Goal: Information Seeking & Learning: Check status

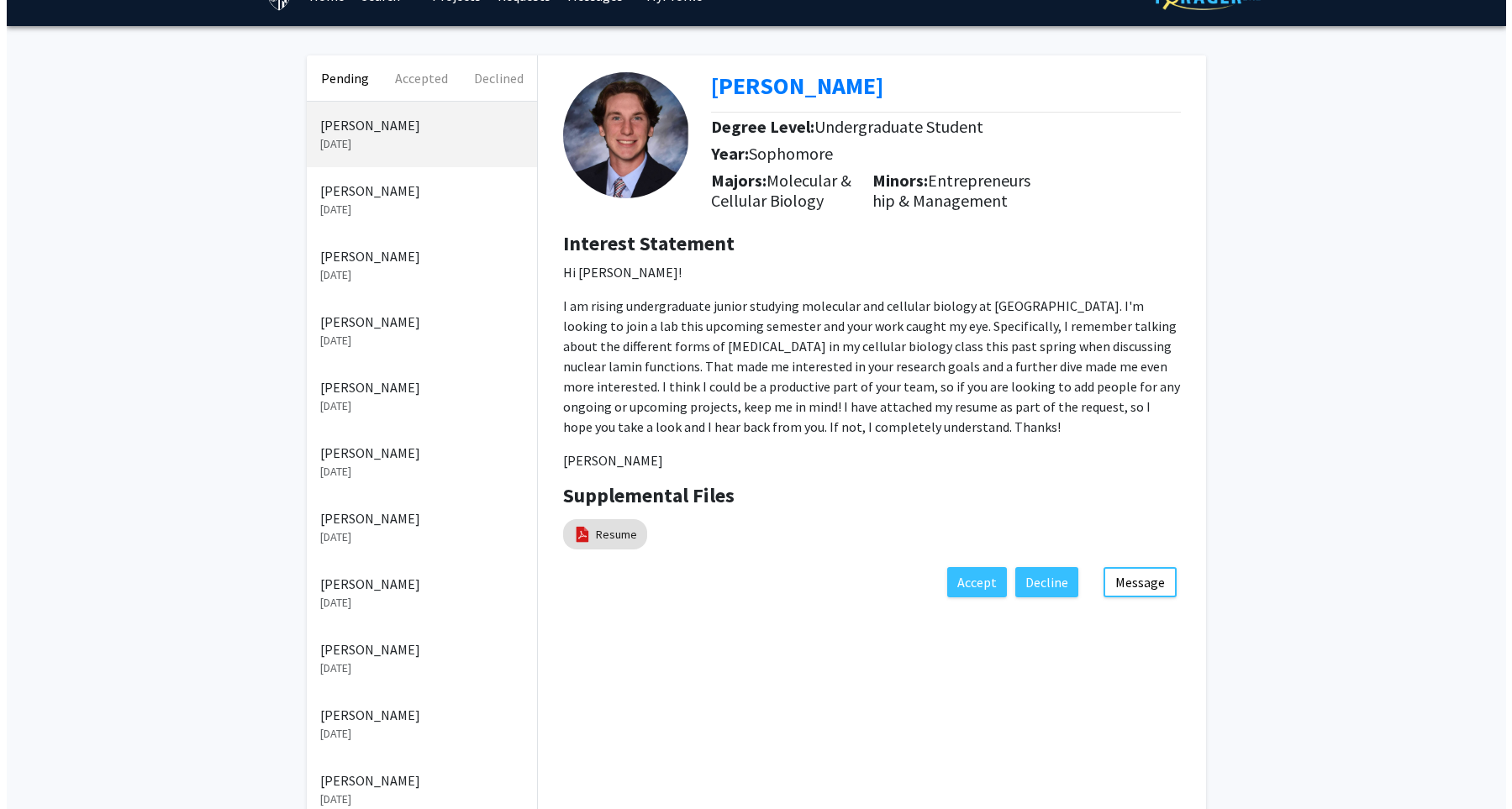
scroll to position [37, 0]
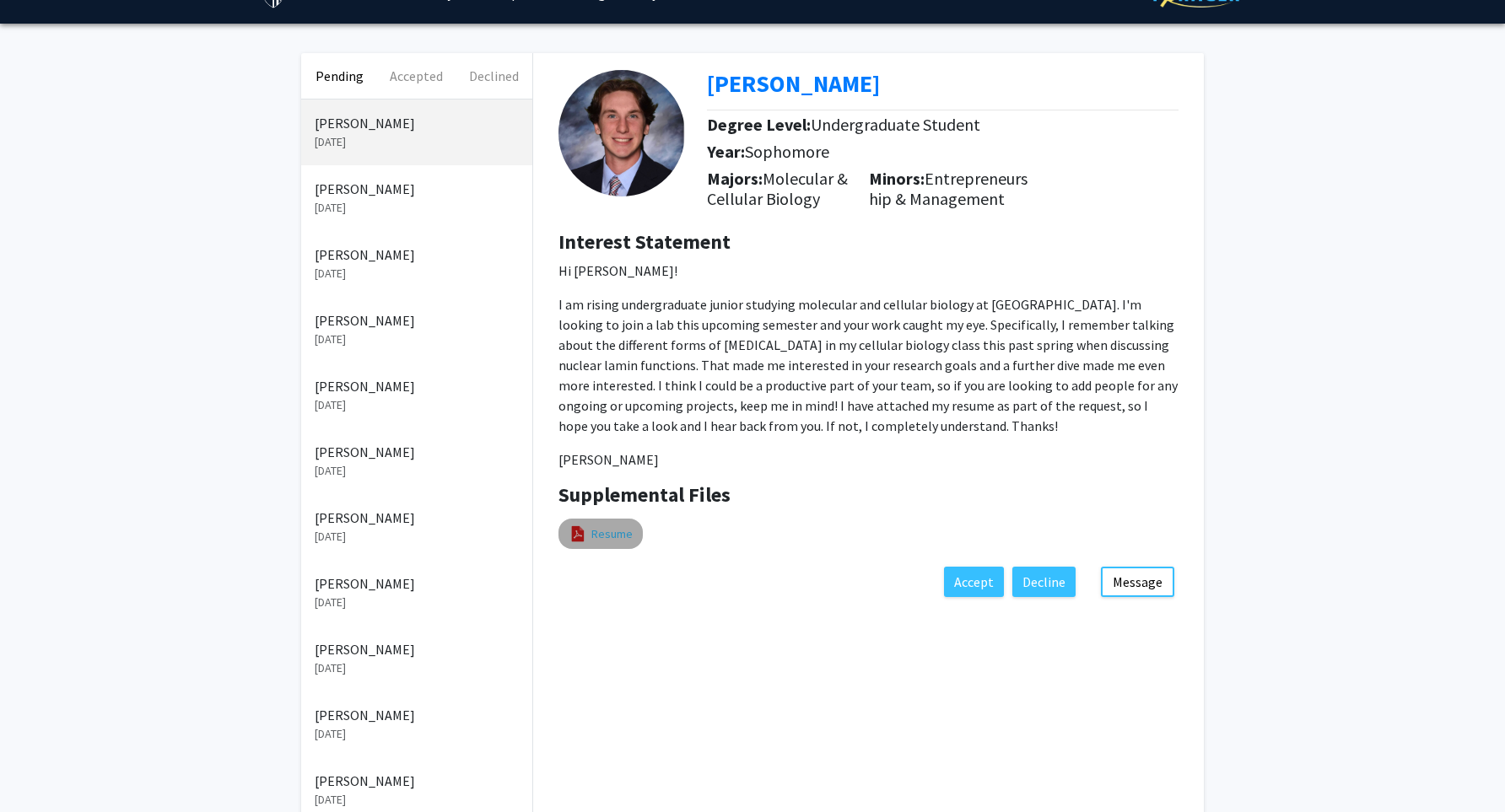
click at [601, 543] on link "Resume" at bounding box center [612, 534] width 42 height 17
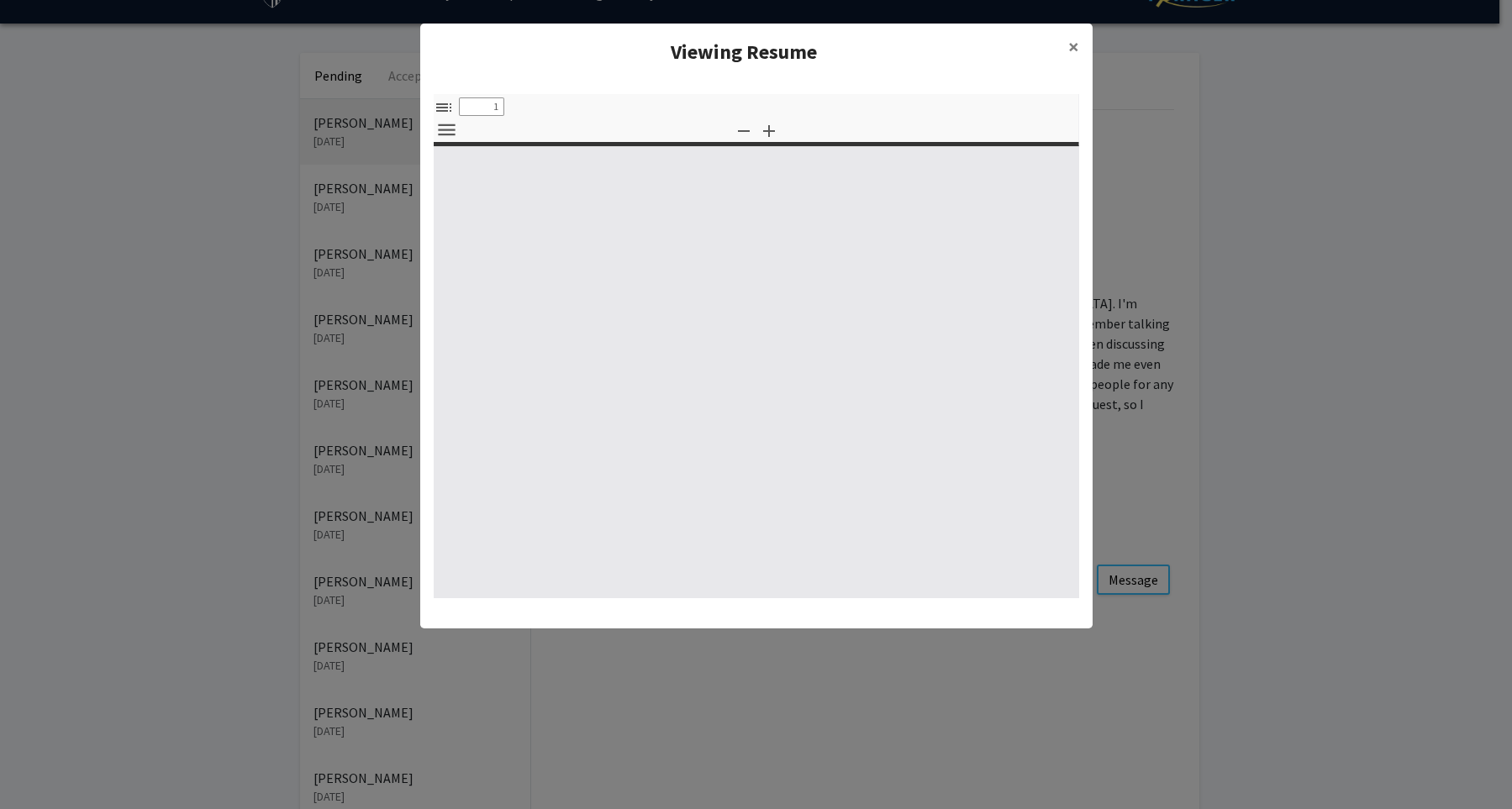
select select "custom"
type input "0"
select select "custom"
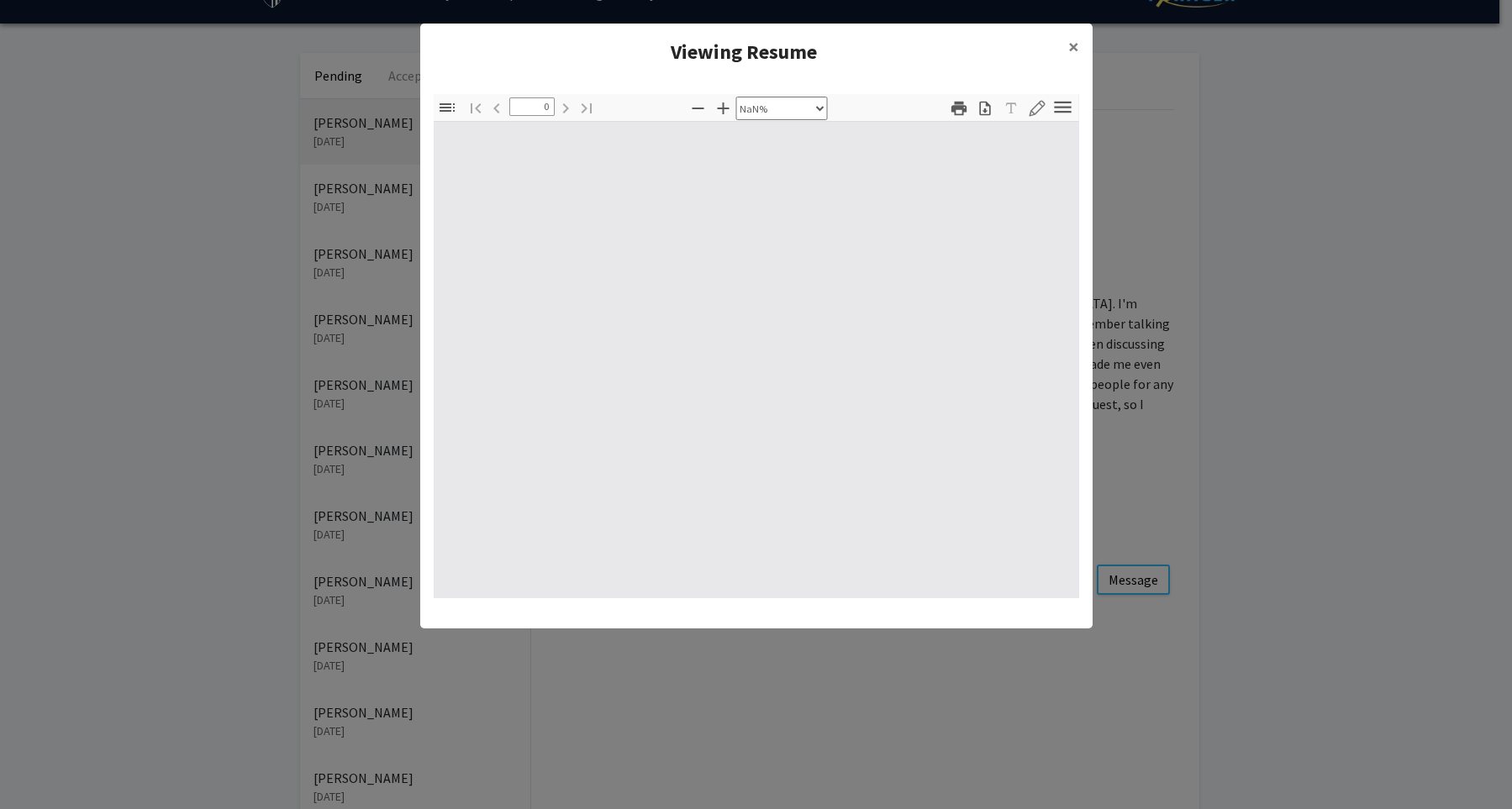
type input "1"
select select "auto"
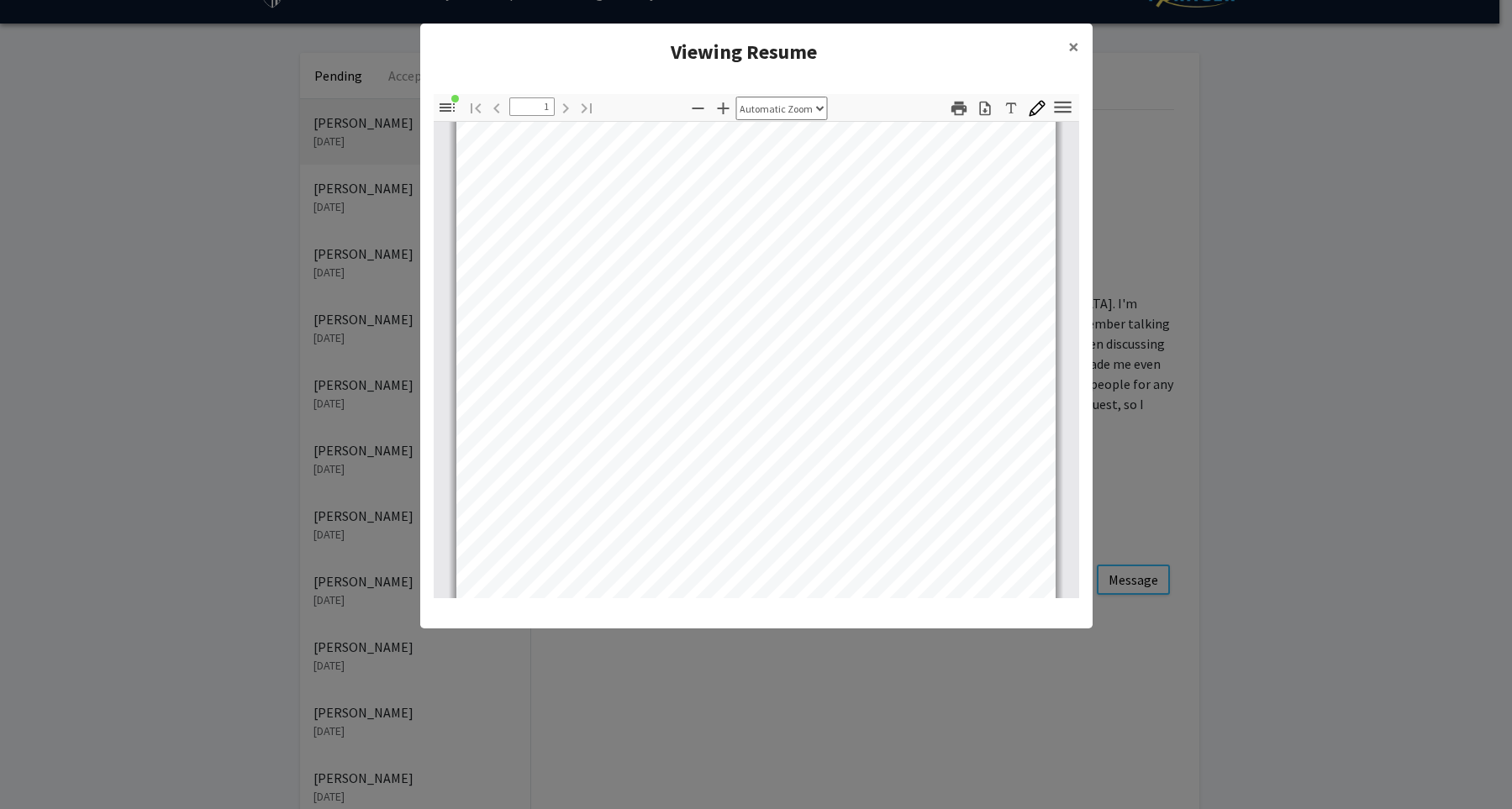
scroll to position [315, 0]
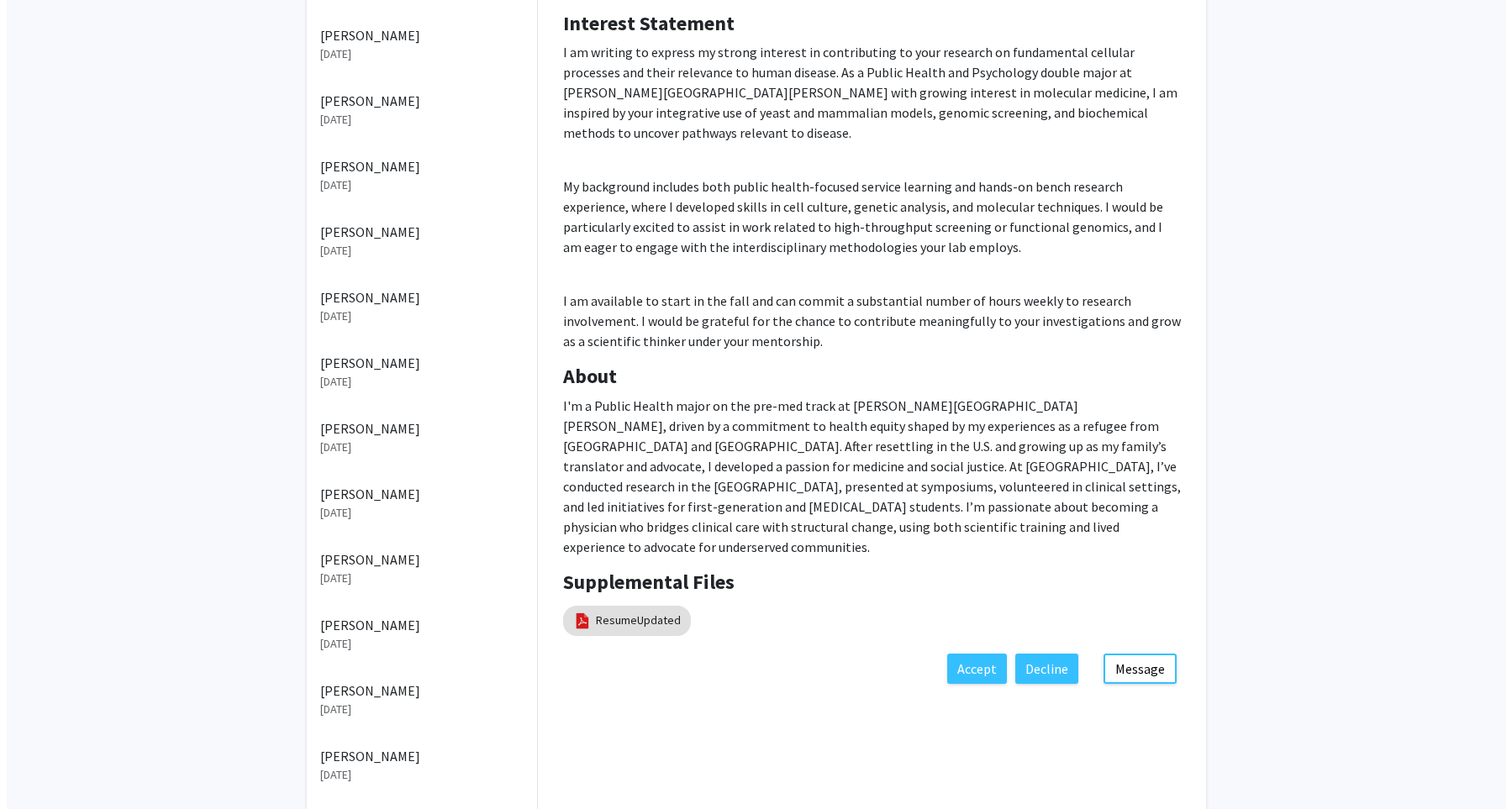
scroll to position [324, 0]
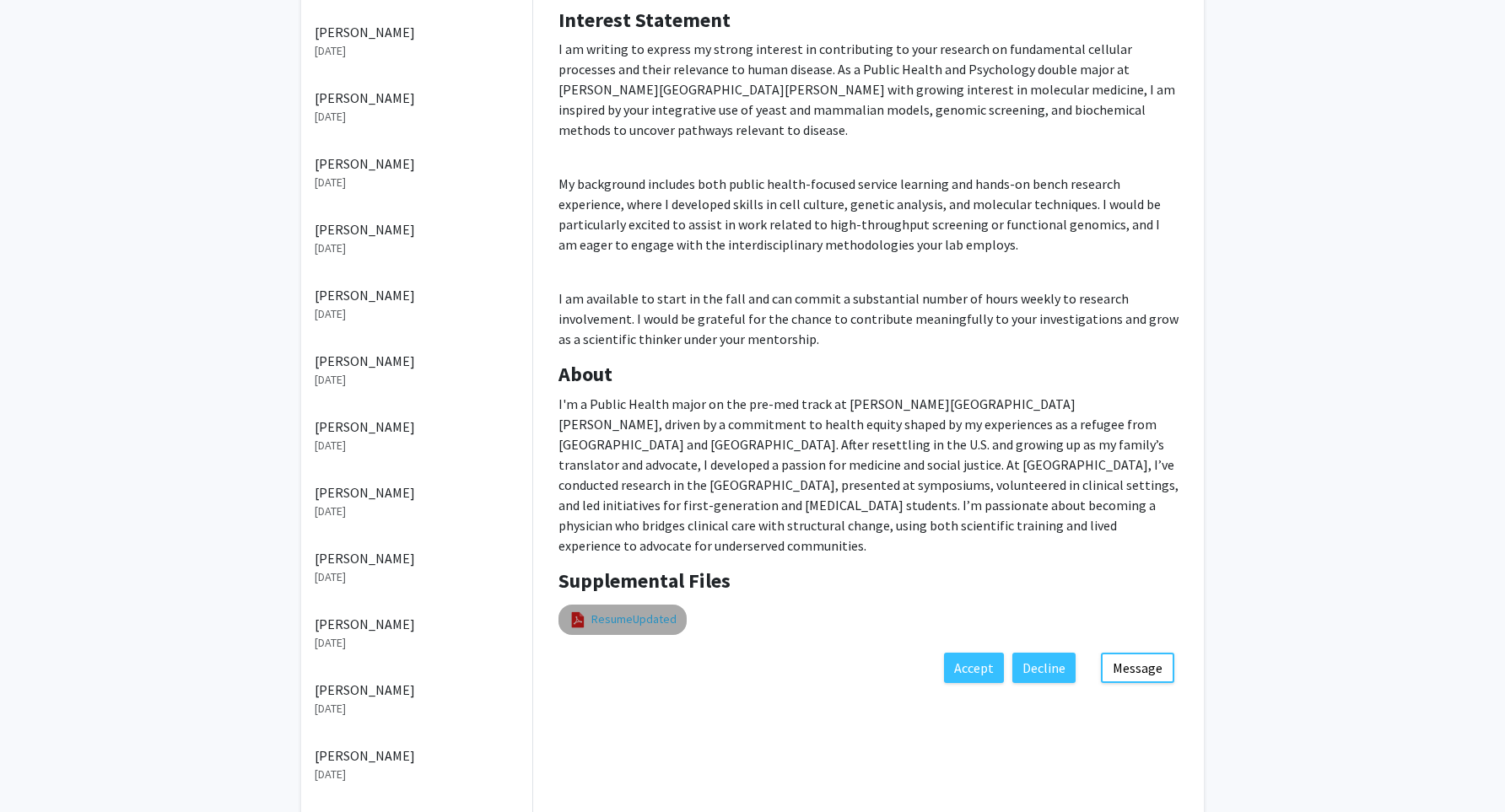
click at [643, 611] on link "ResumeUpdated" at bounding box center [634, 620] width 86 height 17
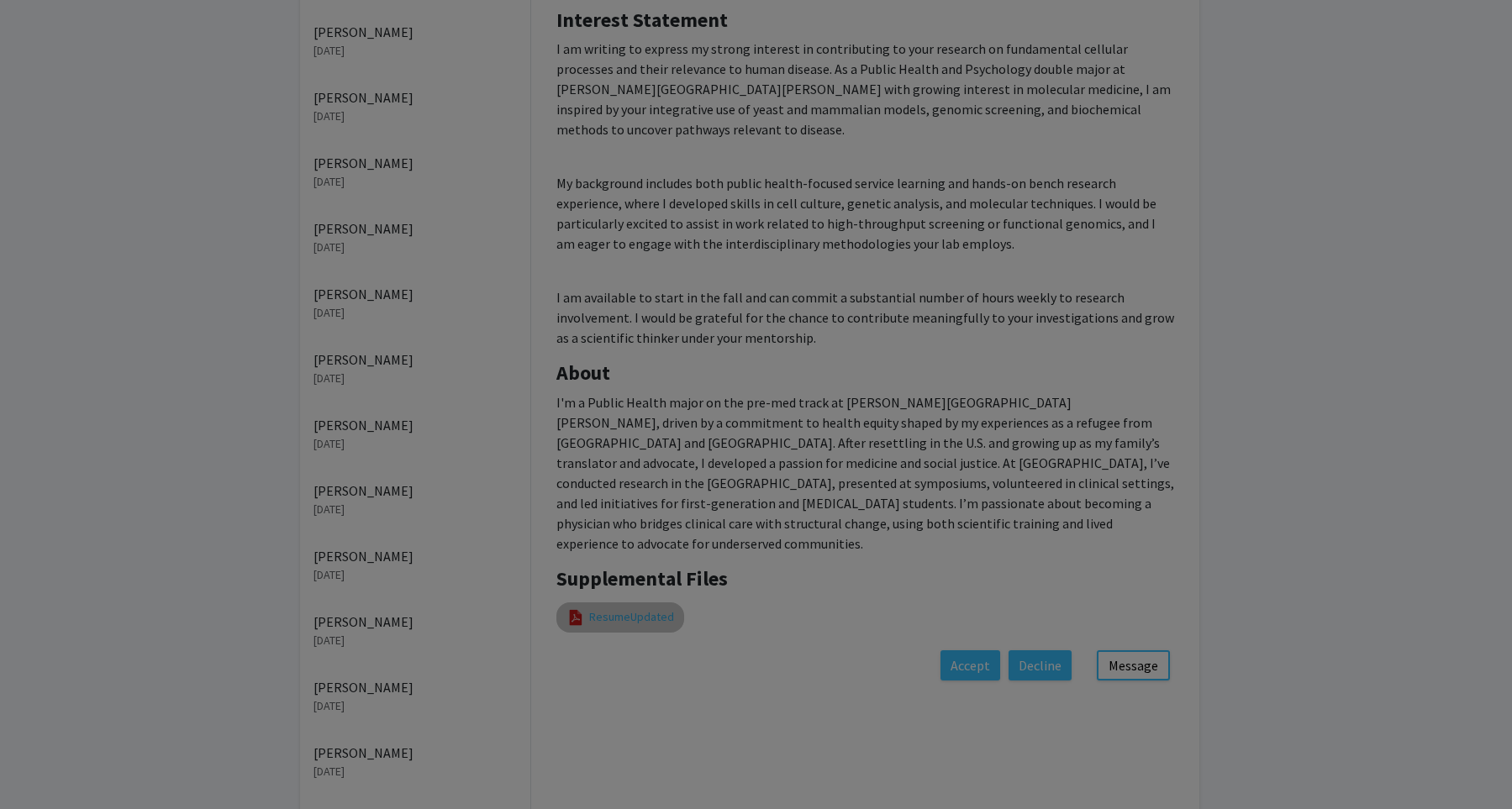
select select "custom"
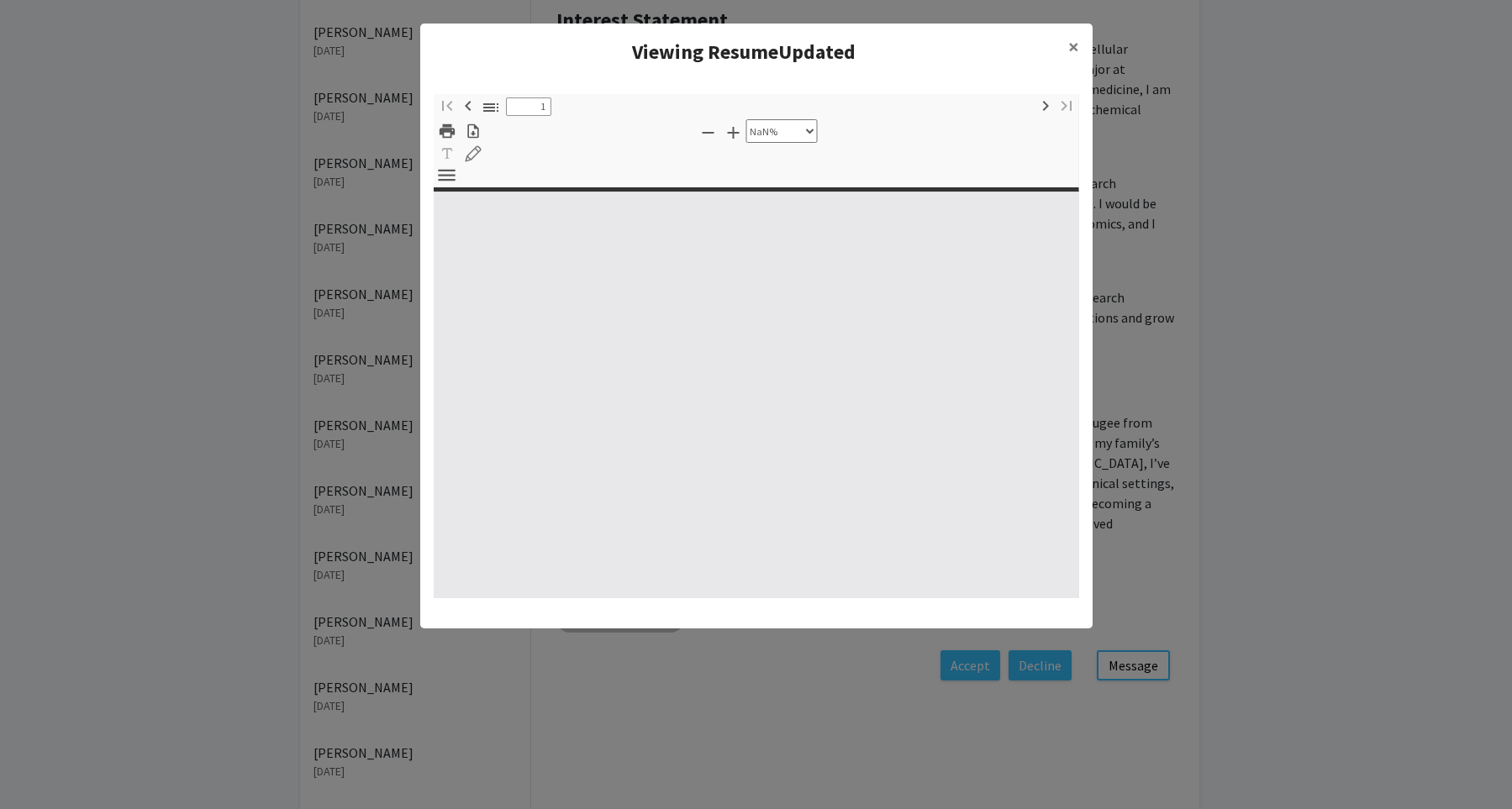
type input "0"
select select "custom"
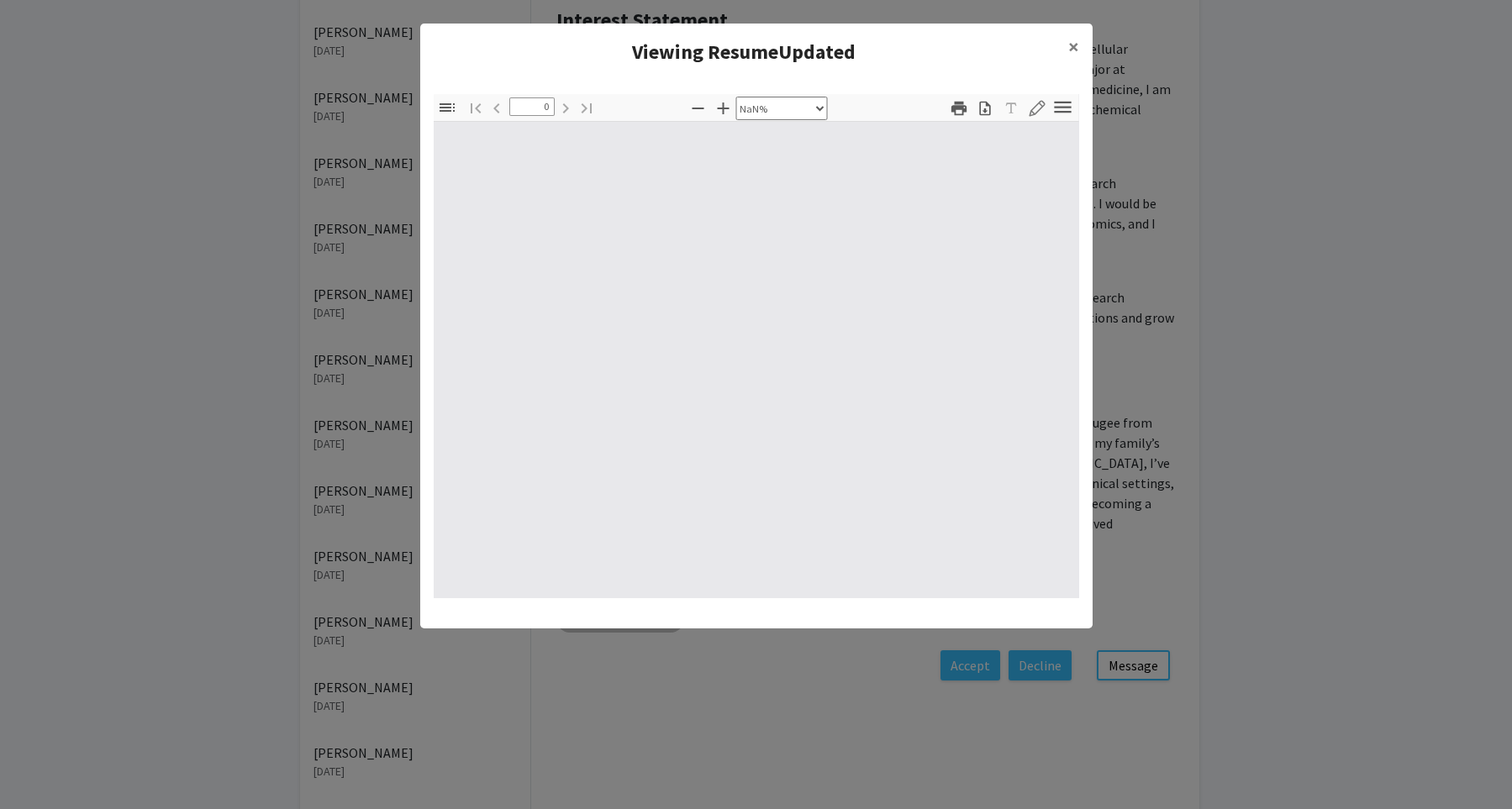
type input "1"
select select "auto"
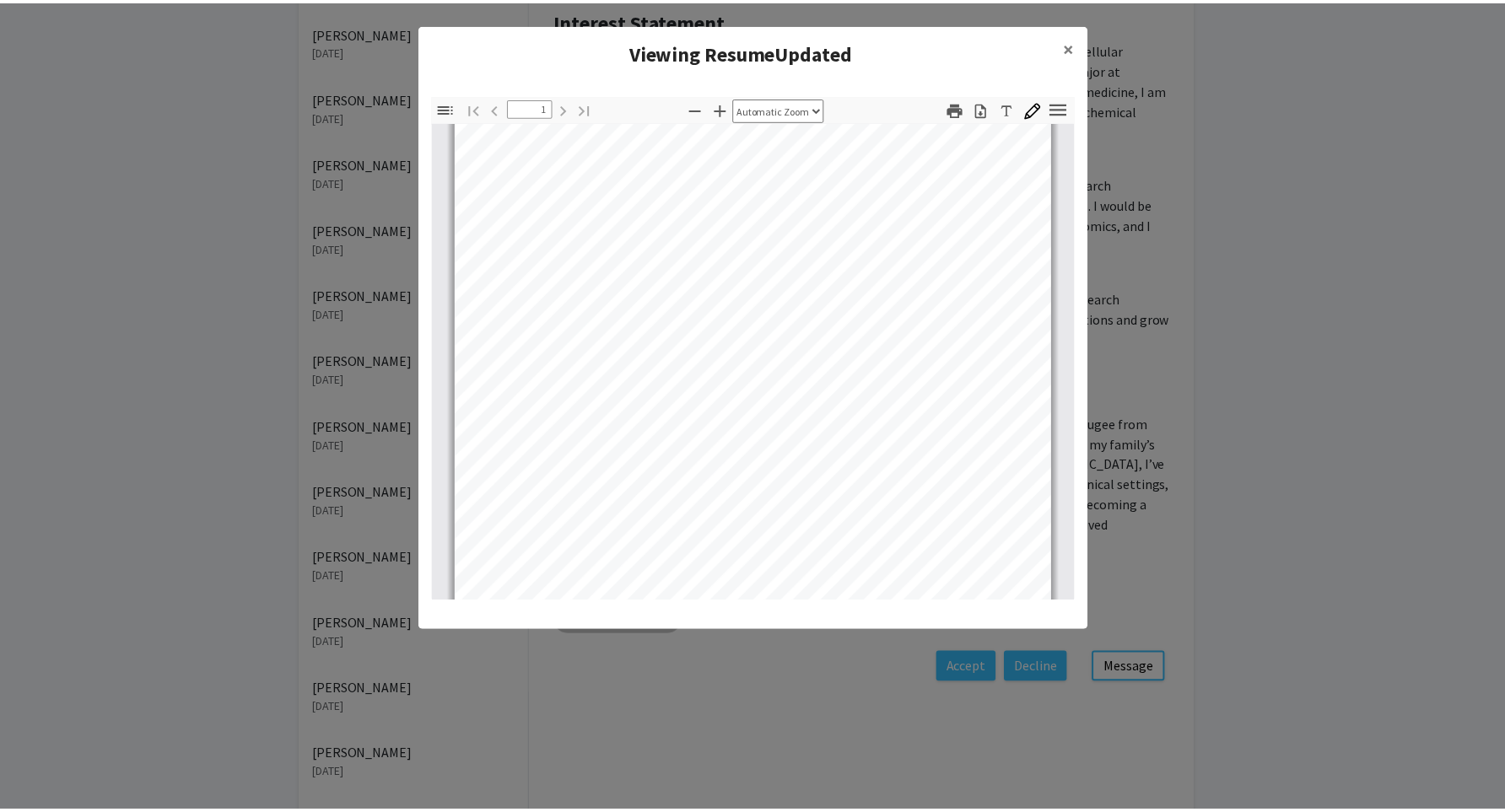
scroll to position [0, 0]
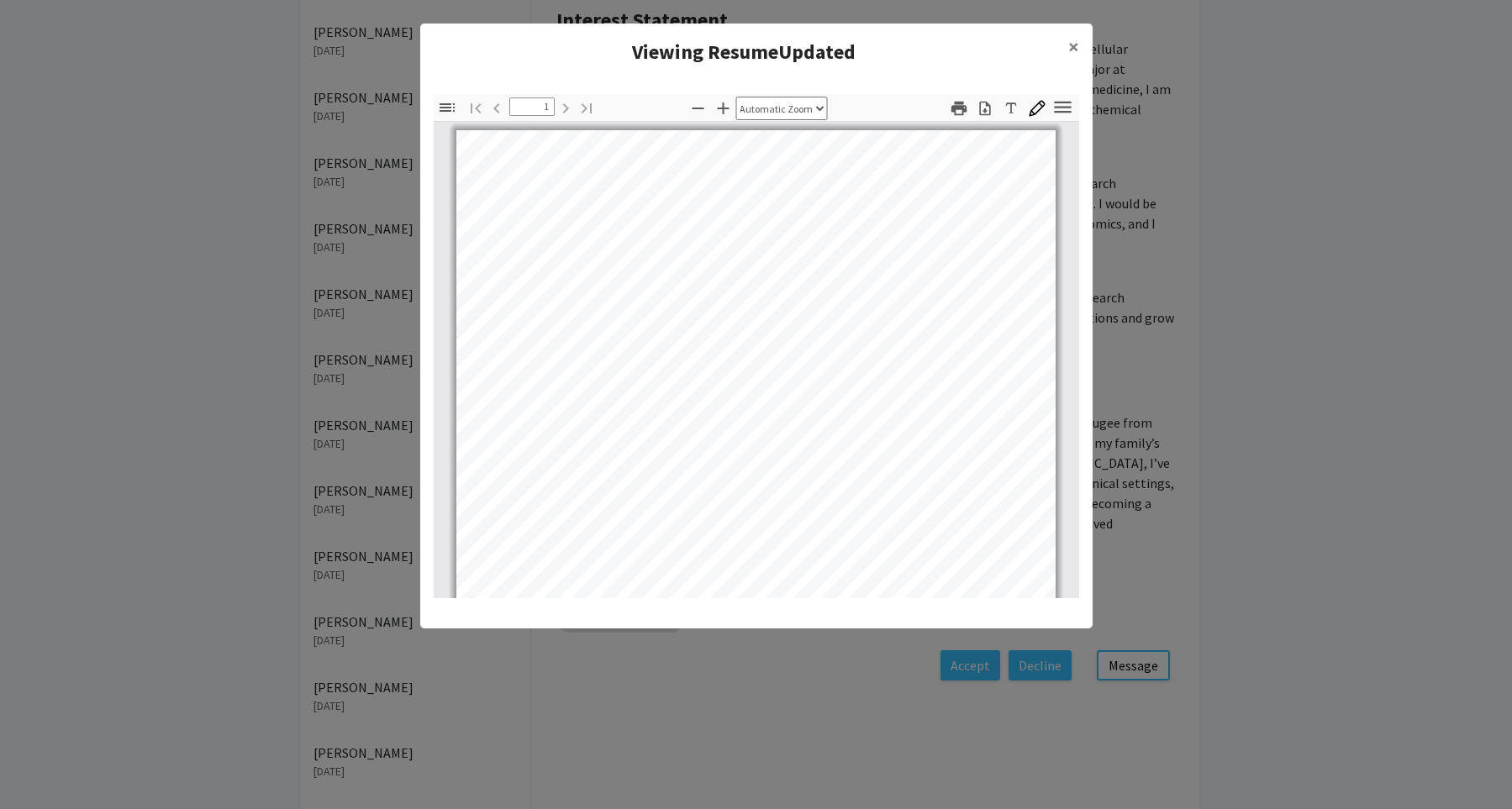
click at [1164, 579] on modal-container "Viewing ResumeUpdated × Thumbnails Document Outline Attachments Layers Current …" at bounding box center [756, 404] width 1512 height 809
